Goal: Connect with others: Connect with others

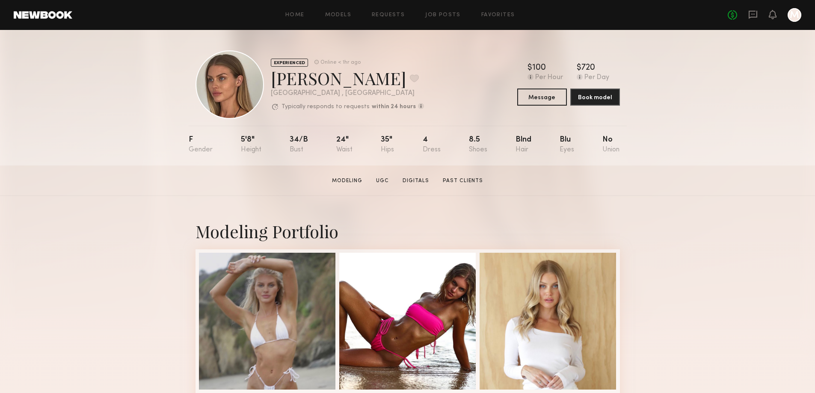
click at [222, 85] on div at bounding box center [230, 84] width 68 height 68
click at [286, 88] on div "[PERSON_NAME] Favorite" at bounding box center [347, 78] width 153 height 23
click at [215, 93] on div at bounding box center [230, 84] width 68 height 68
click at [552, 95] on button "Message" at bounding box center [542, 96] width 50 height 17
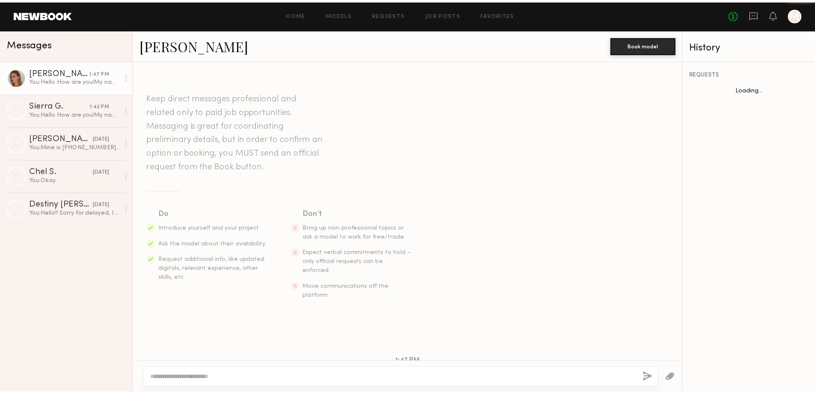
scroll to position [96, 0]
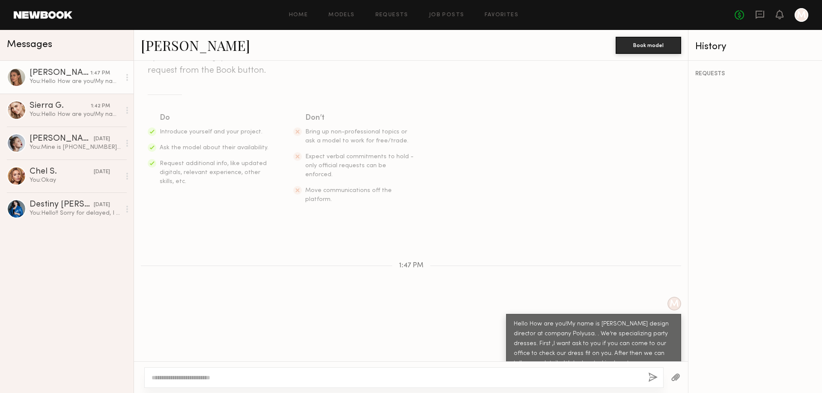
click at [19, 73] on div at bounding box center [16, 77] width 19 height 19
